Goal: Task Accomplishment & Management: Manage account settings

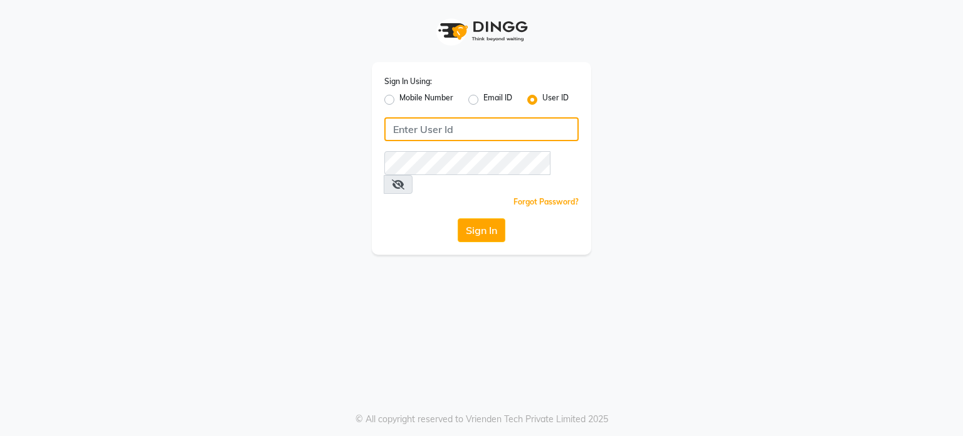
type input "8408993355"
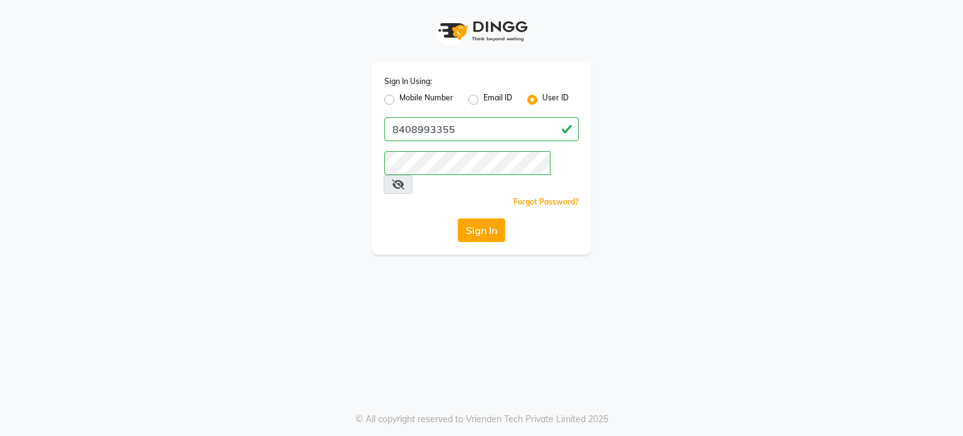
click at [542, 99] on label "User ID" at bounding box center [555, 99] width 26 height 15
click at [542, 99] on input "User ID" at bounding box center [546, 96] width 8 height 8
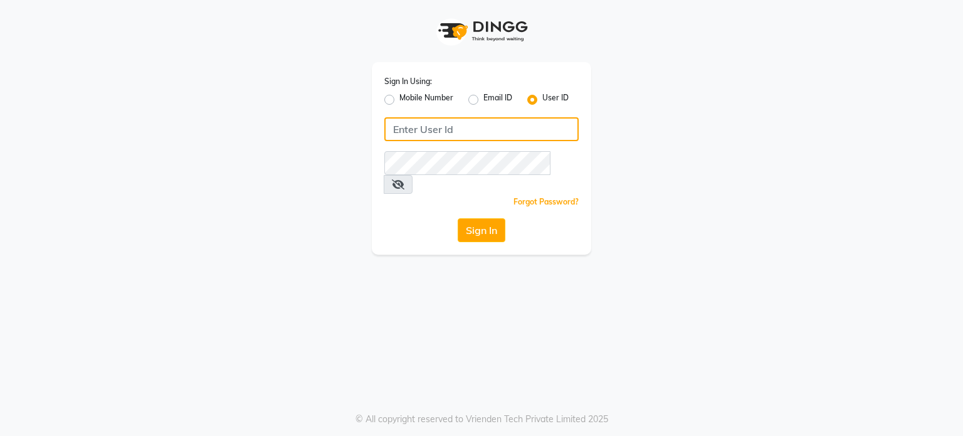
click at [474, 125] on input "Username" at bounding box center [481, 129] width 194 height 24
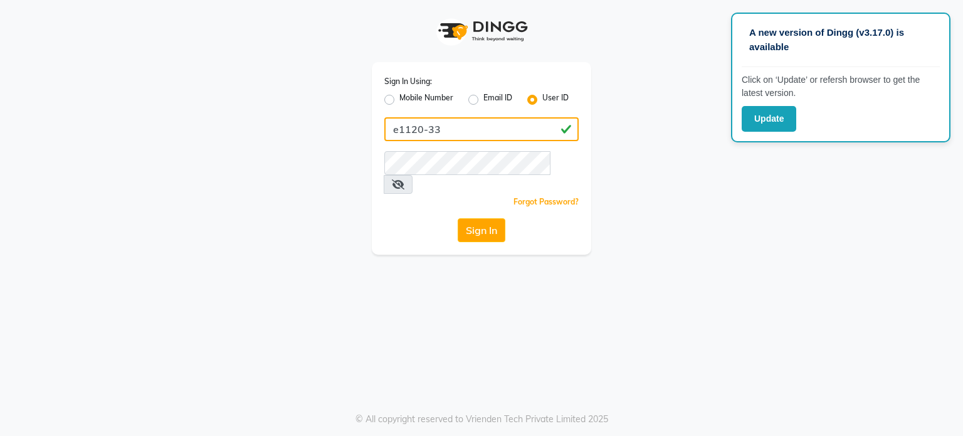
click at [458, 218] on button "Sign In" at bounding box center [482, 230] width 48 height 24
drag, startPoint x: 498, startPoint y: 134, endPoint x: 440, endPoint y: 130, distance: 58.4
click at [440, 130] on input "e1120-33Rjeev1234" at bounding box center [481, 129] width 194 height 24
click at [502, 135] on input "e1120-33Rjeev1234" at bounding box center [481, 129] width 194 height 24
type input "e1120-33"
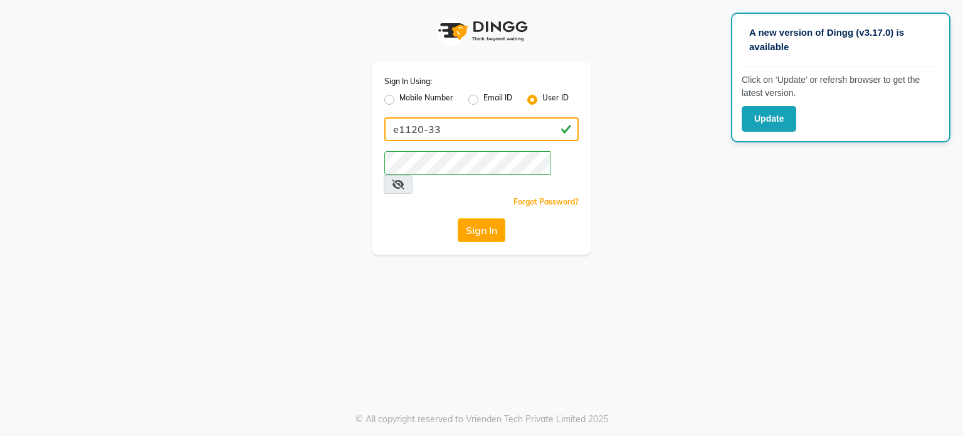
click at [458, 218] on button "Sign In" at bounding box center [482, 230] width 48 height 24
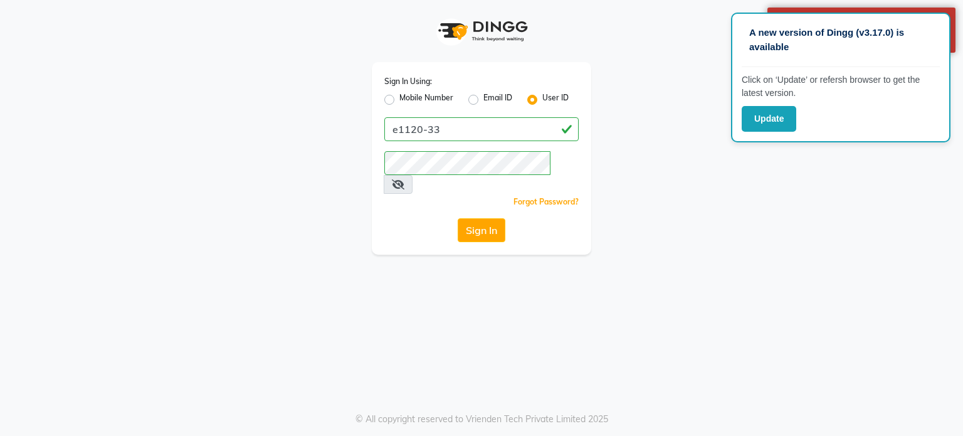
click at [404, 179] on icon at bounding box center [398, 184] width 13 height 10
click at [403, 179] on icon at bounding box center [397, 184] width 11 height 10
click at [495, 219] on button "Sign In" at bounding box center [482, 230] width 48 height 24
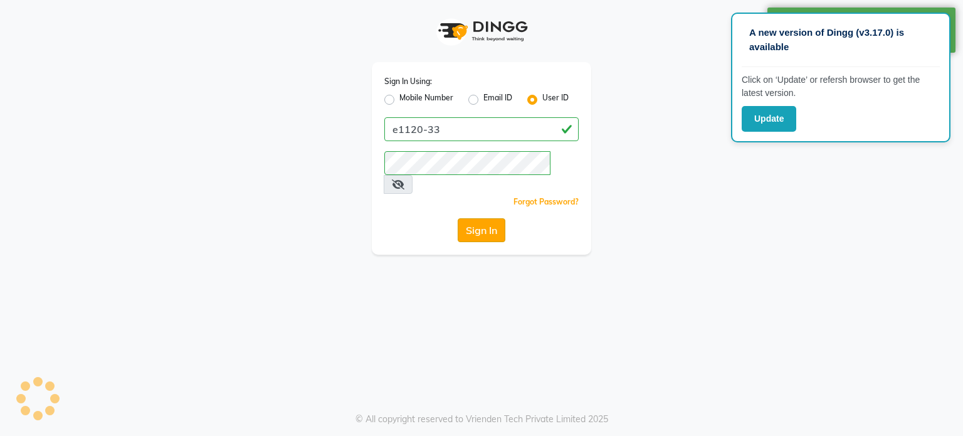
select select "service"
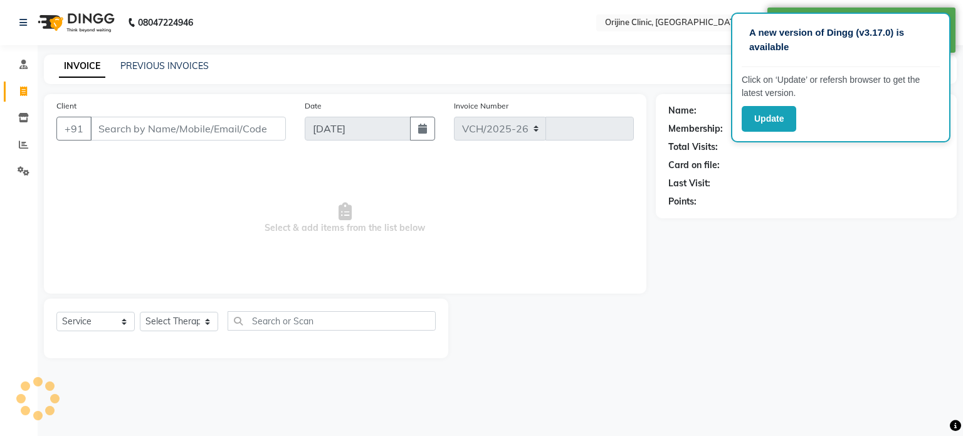
select select "702"
type input "0964"
click at [19, 120] on icon at bounding box center [23, 117] width 11 height 9
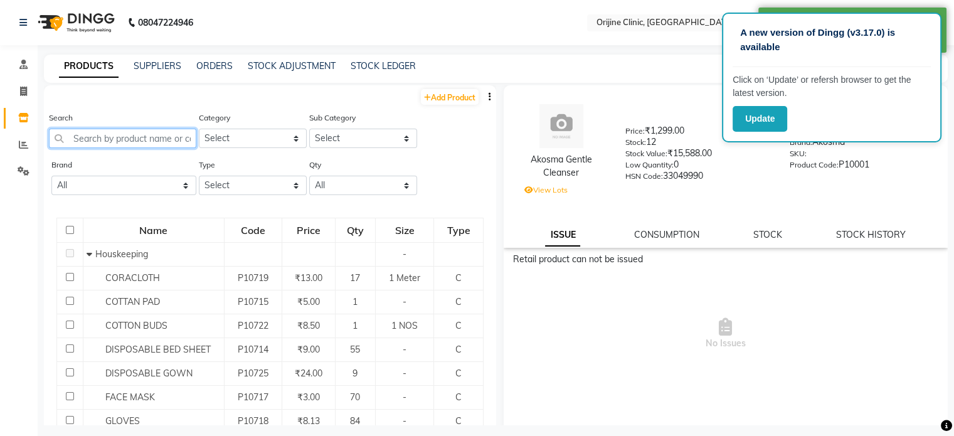
click at [118, 142] on input "text" at bounding box center [122, 138] width 147 height 19
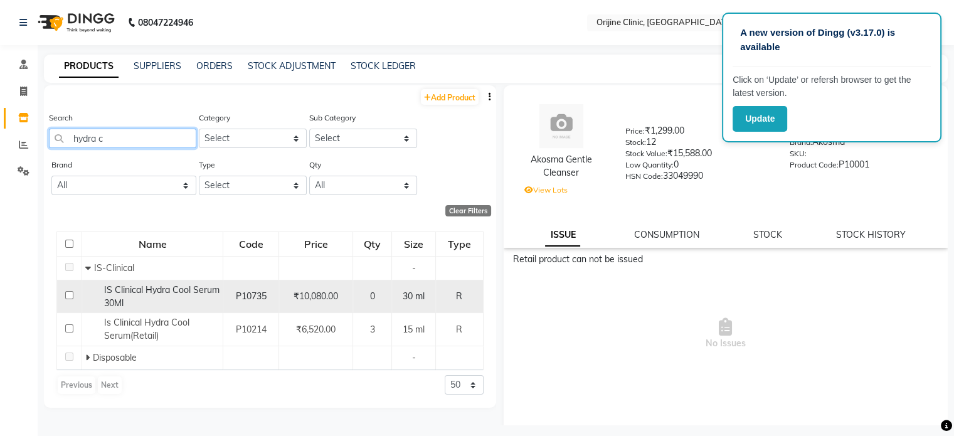
type input "hydra c"
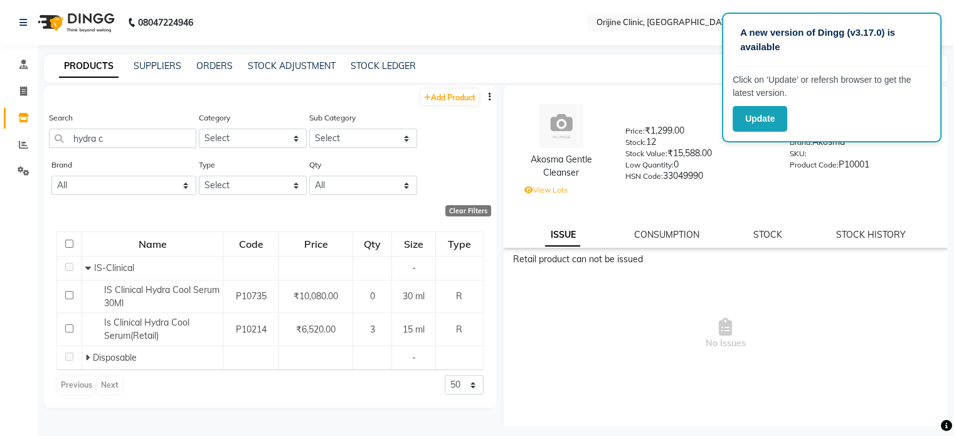
click at [552, 191] on label "View Lots" at bounding box center [545, 189] width 43 height 11
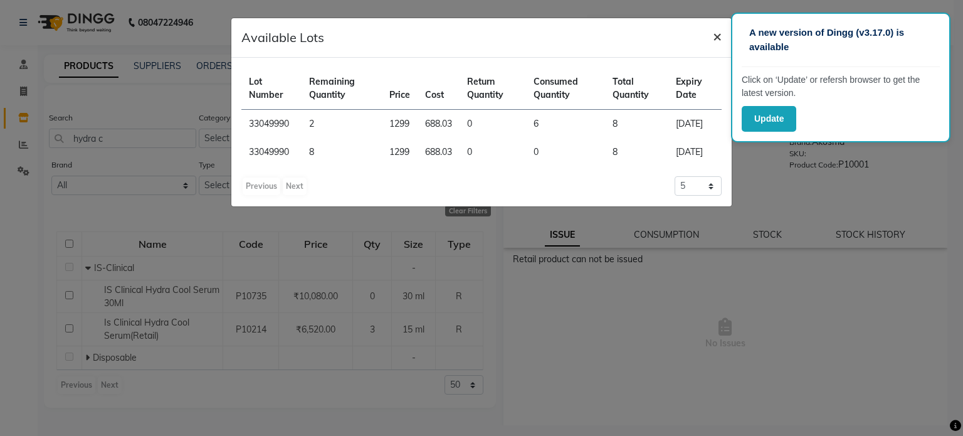
click at [717, 37] on span "×" at bounding box center [717, 35] width 9 height 19
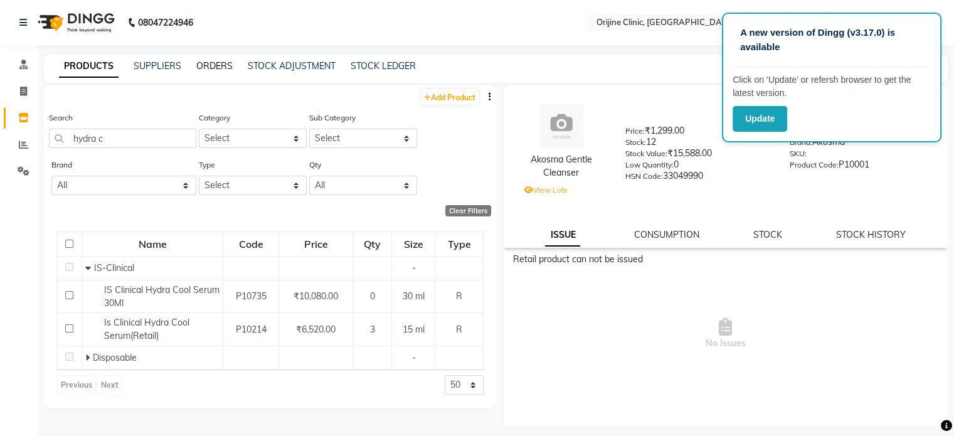
click at [216, 66] on link "ORDERS" at bounding box center [214, 65] width 36 height 11
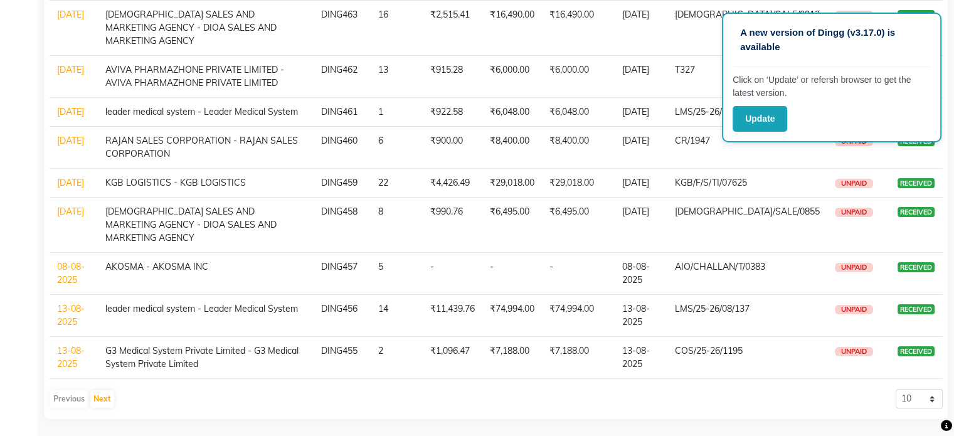
scroll to position [225, 0]
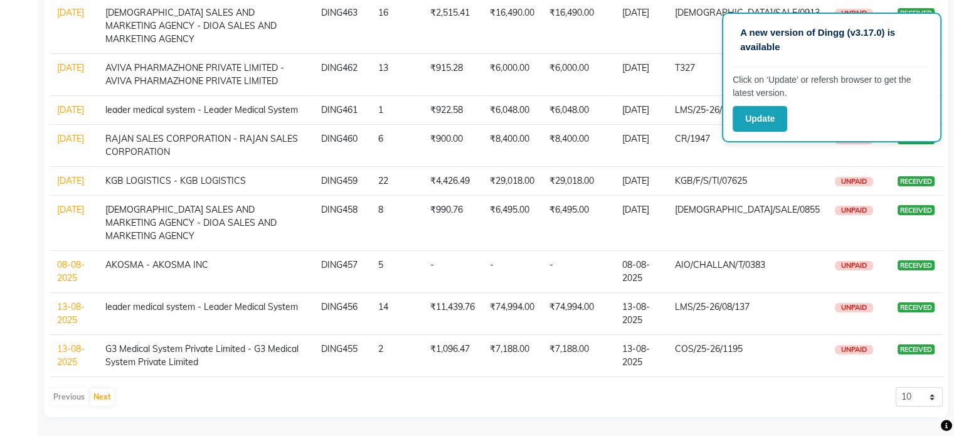
click at [69, 317] on link "13-08-2025" at bounding box center [71, 313] width 28 height 24
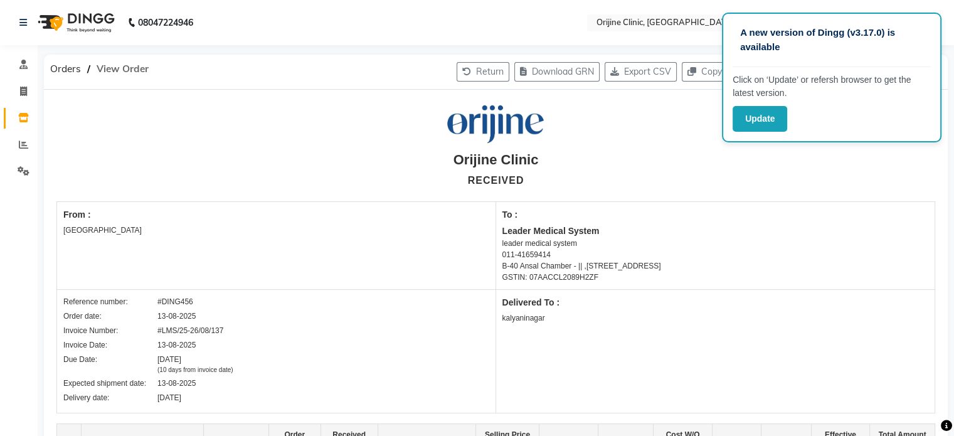
click at [98, 68] on span "View Order" at bounding box center [122, 69] width 65 height 23
click at [70, 67] on span "Orders" at bounding box center [65, 69] width 43 height 23
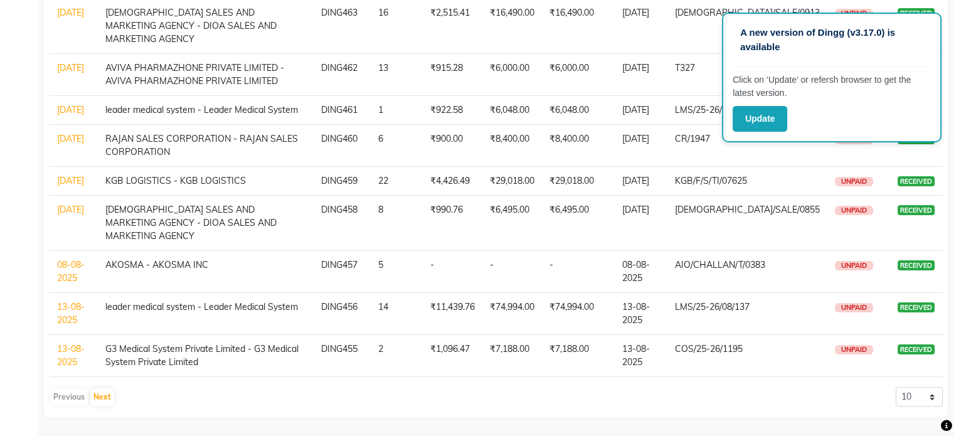
scroll to position [225, 0]
click at [102, 399] on button "Next" at bounding box center [102, 397] width 24 height 18
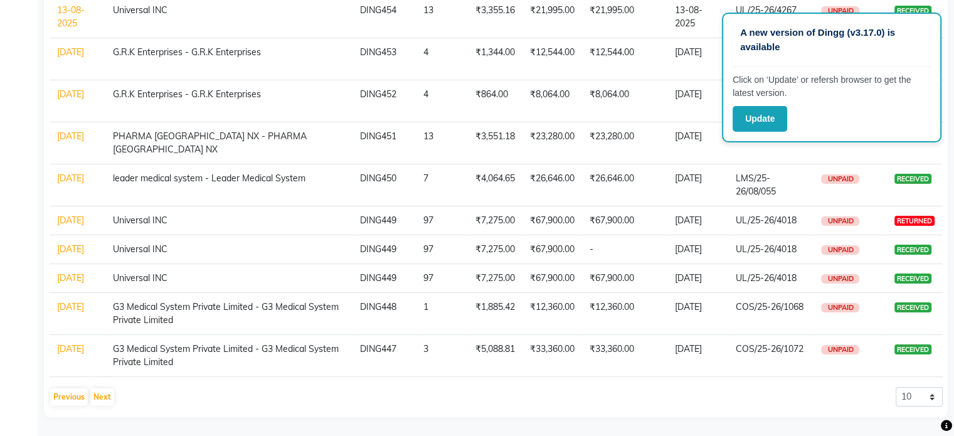
click at [71, 164] on td "06-08-2025" at bounding box center [78, 185] width 56 height 42
click at [68, 172] on link "06-08-2025" at bounding box center [70, 177] width 27 height 11
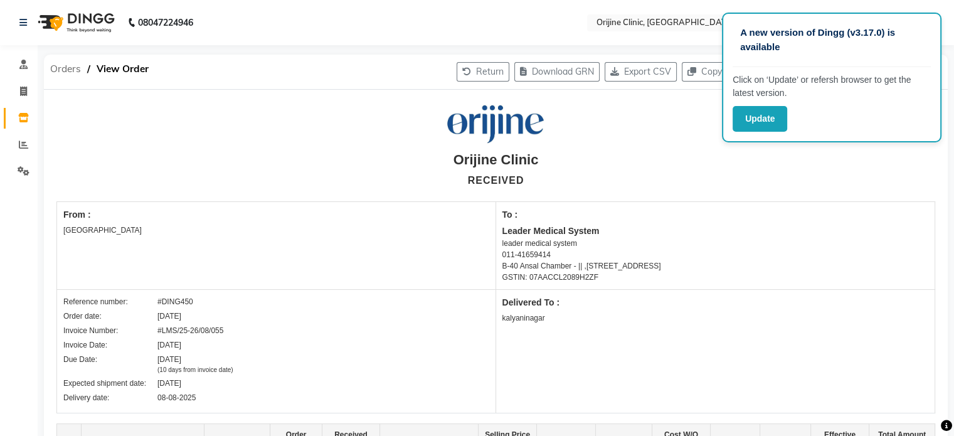
click at [69, 72] on span "Orders" at bounding box center [65, 69] width 43 height 23
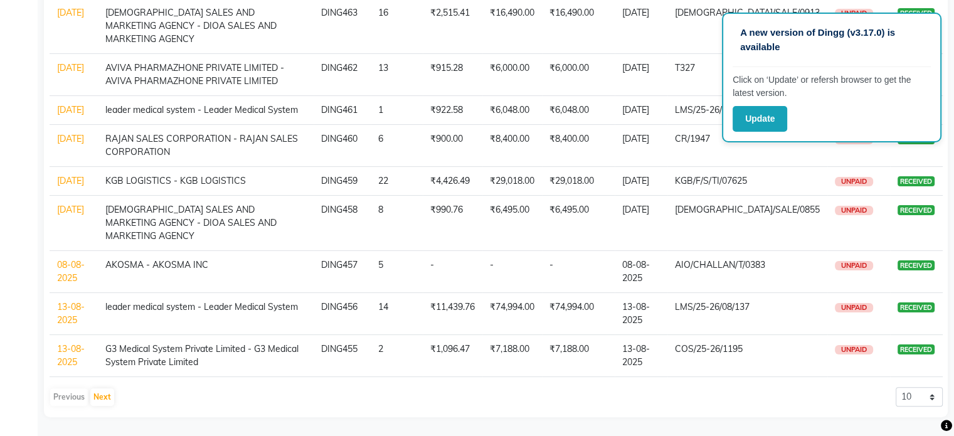
scroll to position [225, 0]
click at [917, 399] on select "10 20 50 100" at bounding box center [918, 396] width 47 height 19
select select "50"
click at [895, 387] on select "10 20 50 100" at bounding box center [918, 396] width 47 height 19
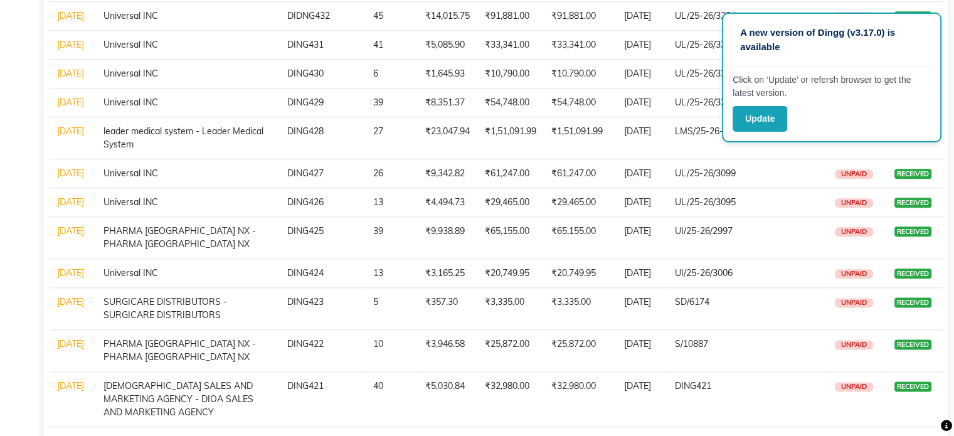
scroll to position [1507, 0]
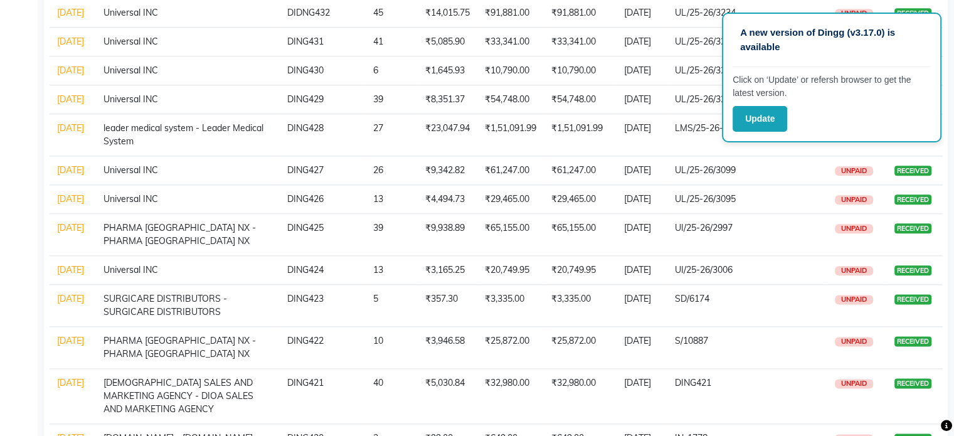
click at [74, 134] on link "09-07-2025" at bounding box center [70, 127] width 27 height 11
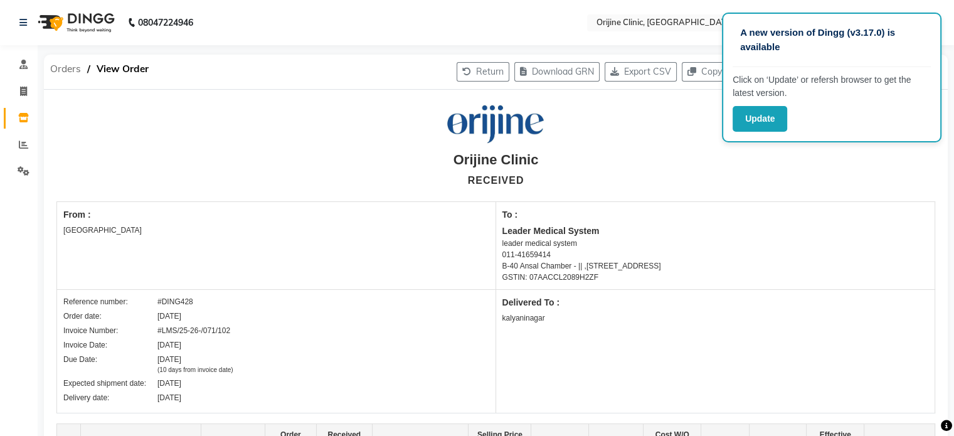
click at [54, 74] on span "Orders" at bounding box center [65, 69] width 43 height 23
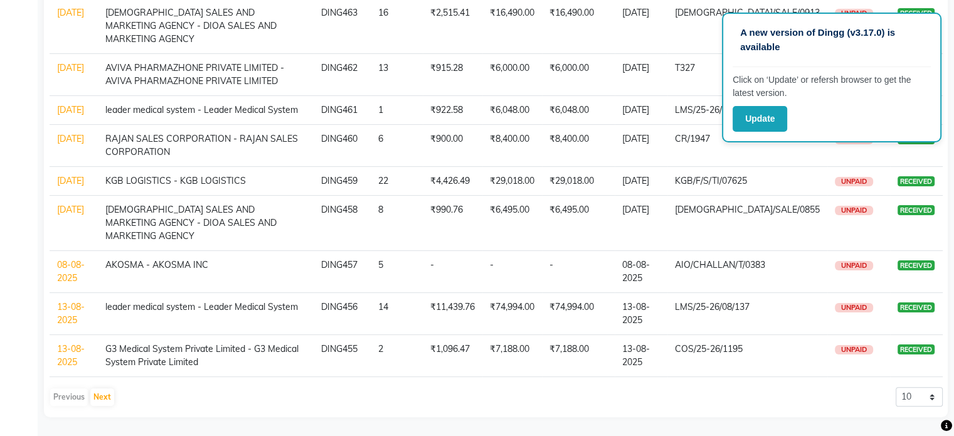
scroll to position [225, 0]
click at [77, 104] on link "25-08-2025" at bounding box center [70, 109] width 27 height 11
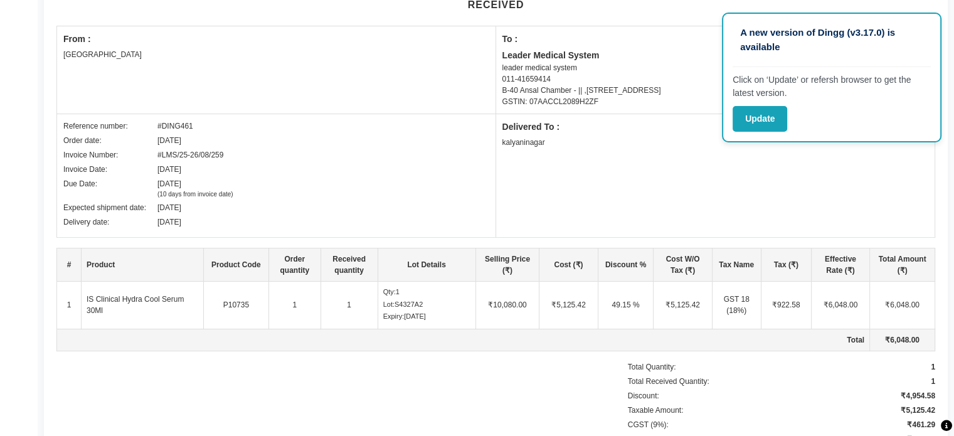
scroll to position [177, 0]
drag, startPoint x: 586, startPoint y: 300, endPoint x: 552, endPoint y: 307, distance: 35.0
click at [552, 307] on td "₹5,125.42" at bounding box center [568, 304] width 58 height 48
copy td "₹5,125.42"
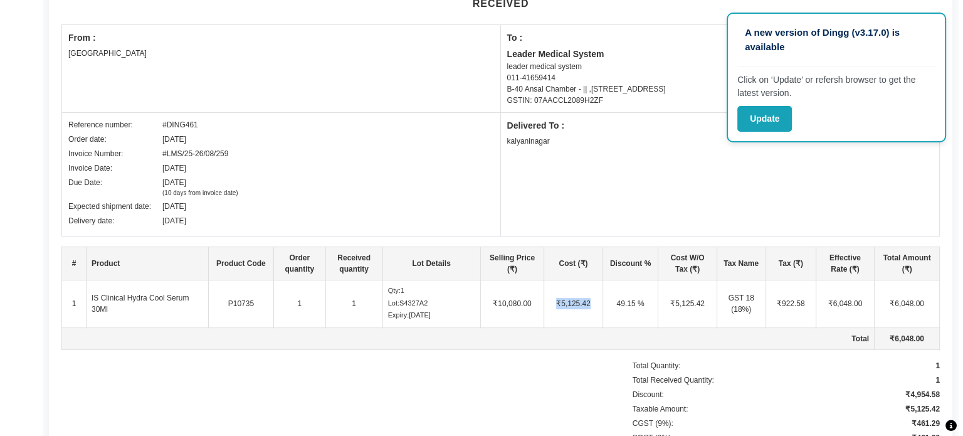
scroll to position [0, 0]
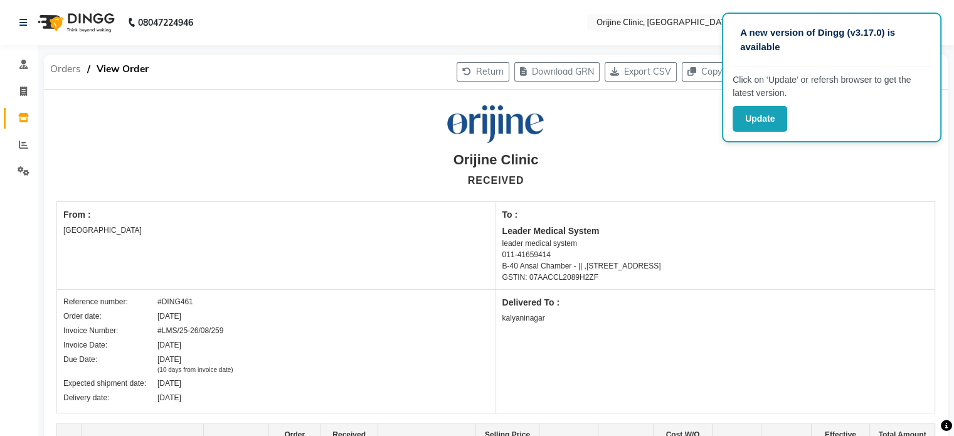
click at [59, 71] on span "Orders" at bounding box center [65, 69] width 43 height 23
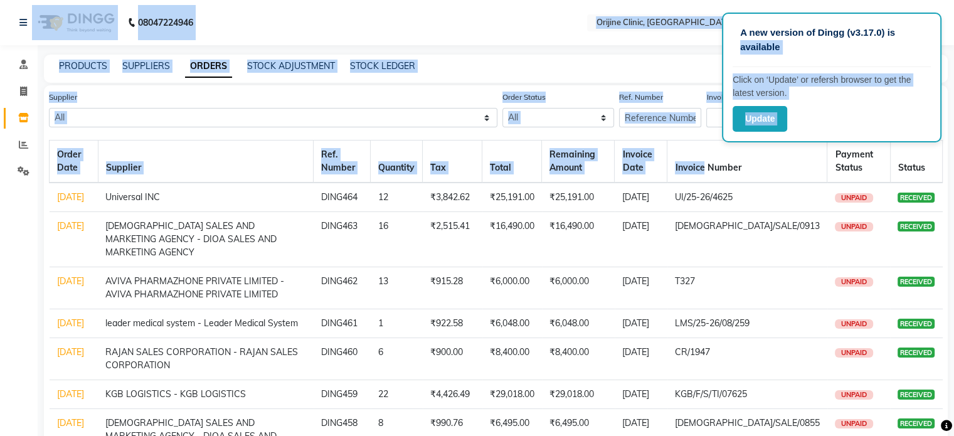
drag, startPoint x: 902, startPoint y: 34, endPoint x: 748, endPoint y: 161, distance: 199.6
click at [748, 161] on app-root "A new version of Dingg (v3.17.0) is available Click on ‘Update’ or refersh brow…" at bounding box center [477, 324] width 954 height 649
click at [572, 51] on div "A new version of Dingg (v3.17.0) is available Click on ‘Update’ or refersh brow…" at bounding box center [477, 324] width 954 height 649
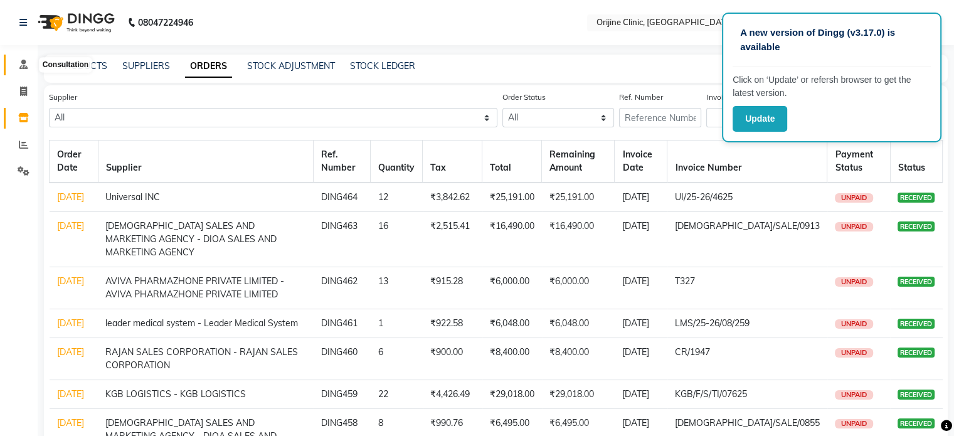
click at [25, 66] on icon at bounding box center [23, 64] width 8 height 9
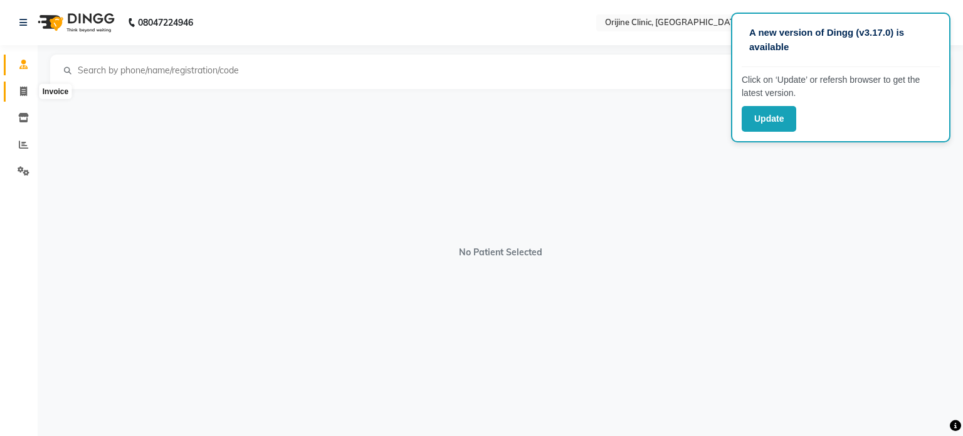
click at [25, 90] on icon at bounding box center [23, 91] width 7 height 9
select select "service"
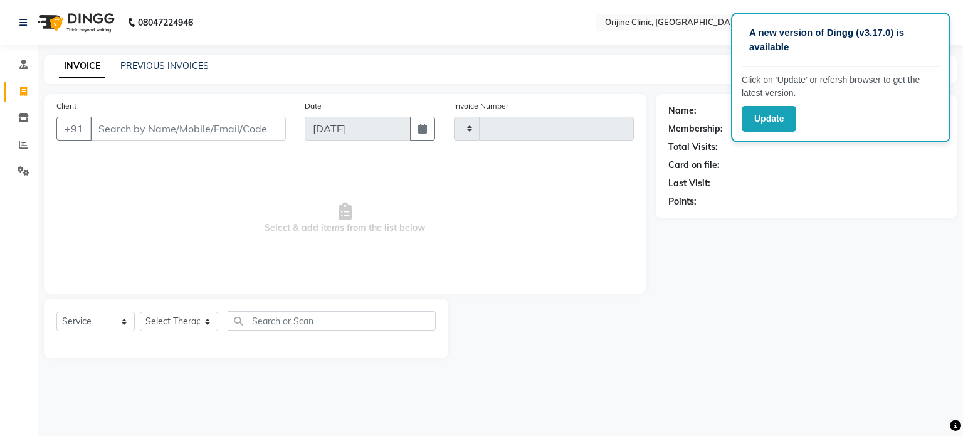
type input "0964"
select select "702"
click at [753, 127] on button "Update" at bounding box center [769, 119] width 55 height 26
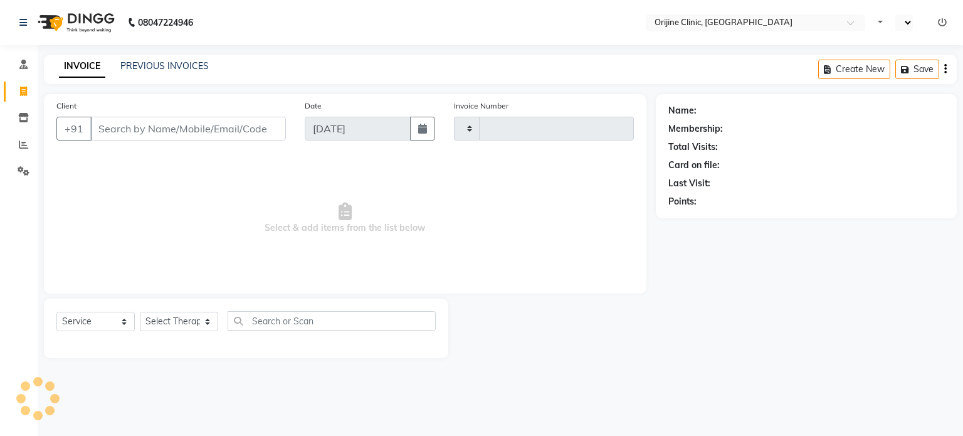
select select "service"
type input "0964"
select select "en"
select select "702"
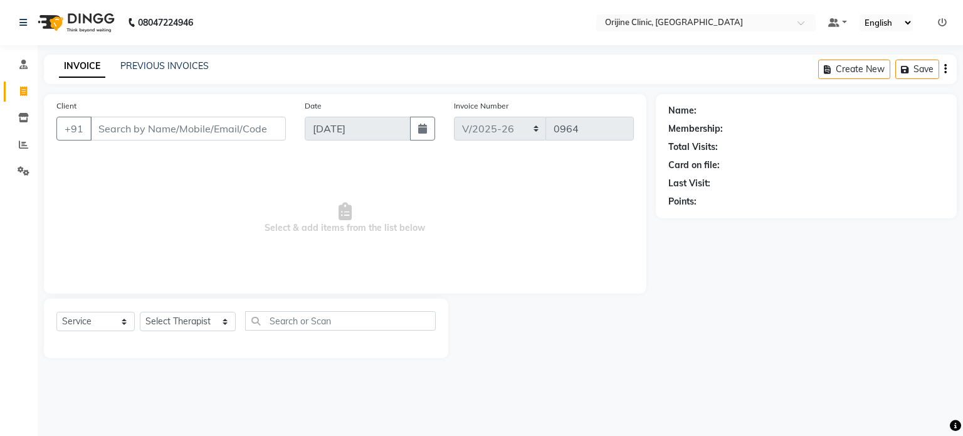
click at [945, 21] on icon at bounding box center [942, 22] width 9 height 9
